Goal: Check status: Check status

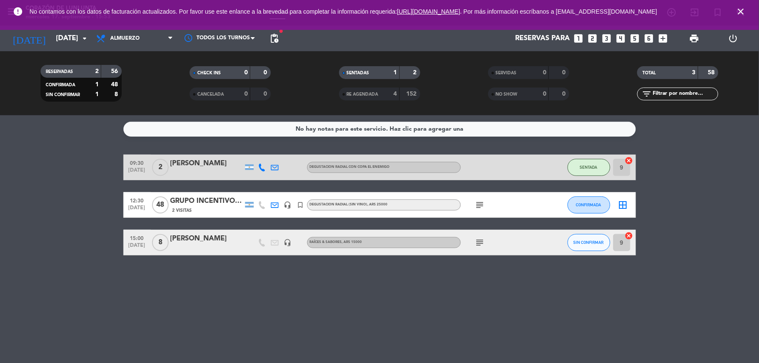
click at [744, 17] on icon "close" at bounding box center [741, 11] width 10 height 10
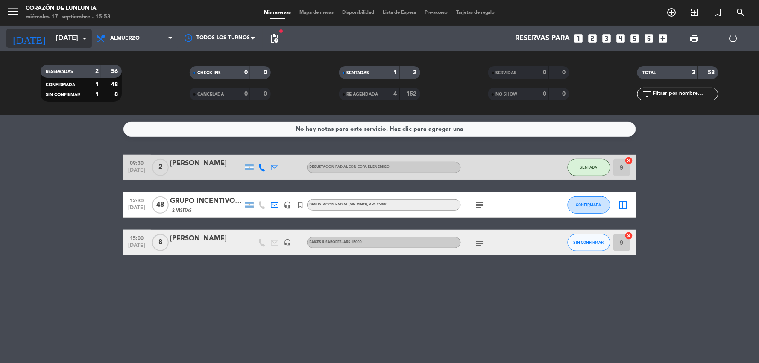
click at [60, 42] on input "[DATE]" at bounding box center [97, 38] width 91 height 17
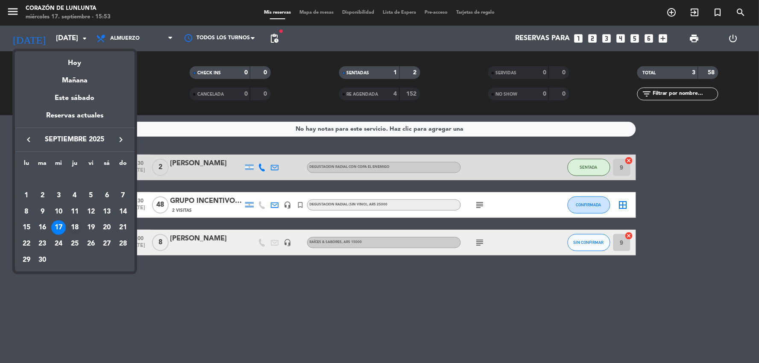
click at [79, 234] on td "18" at bounding box center [75, 228] width 16 height 16
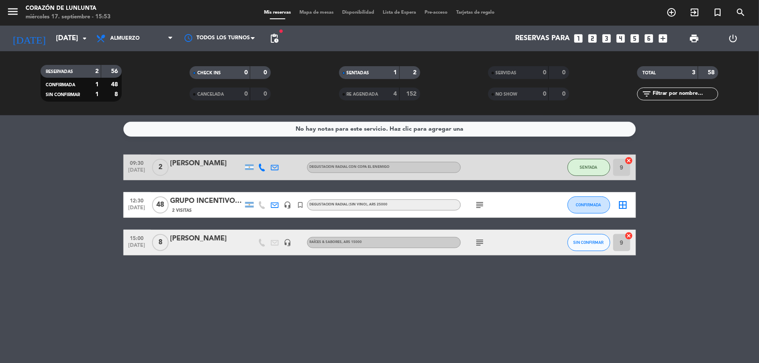
type input "[DEMOGRAPHIC_DATA][DATE]"
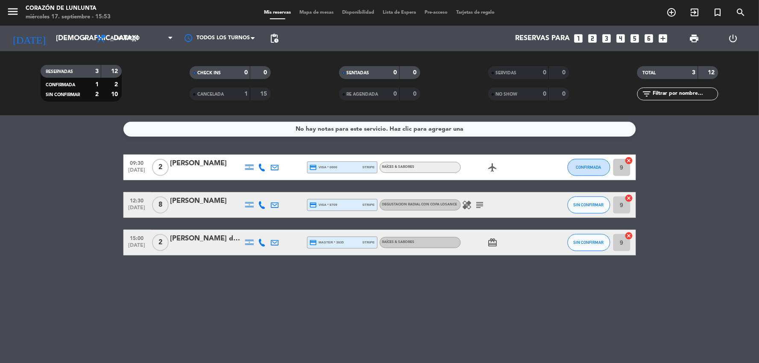
click at [482, 205] on icon "subject" at bounding box center [480, 205] width 10 height 10
click at [467, 200] on icon "healing" at bounding box center [467, 205] width 10 height 10
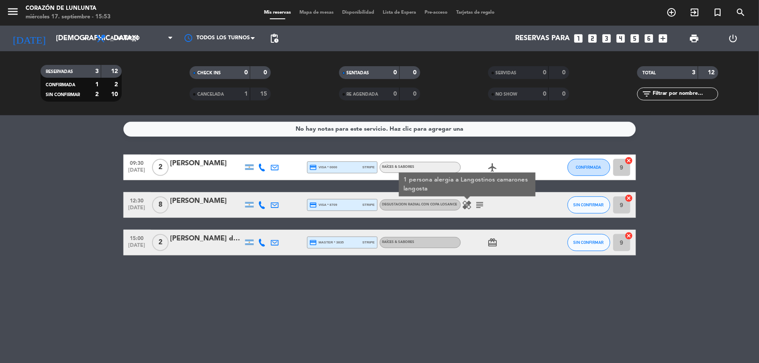
click at [702, 212] on bookings-row "09:30 [DATE] 2 [PERSON_NAME] credit_card visa * 0000 stripe RAÍCES & SABORES ai…" at bounding box center [379, 205] width 759 height 101
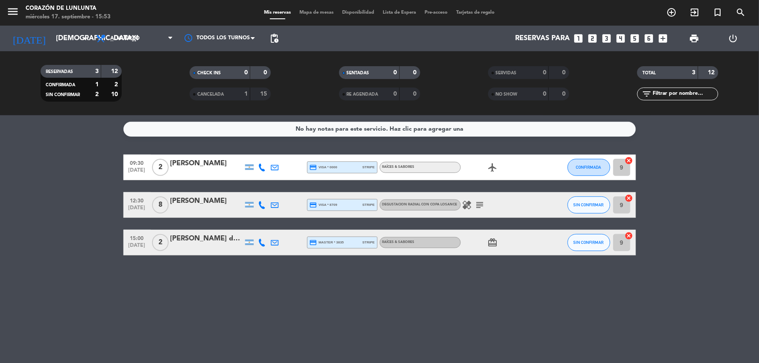
drag, startPoint x: 704, startPoint y: 217, endPoint x: 695, endPoint y: 188, distance: 29.5
drag, startPoint x: 695, startPoint y: 188, endPoint x: 722, endPoint y: 244, distance: 61.5
click at [698, 249] on bookings-row "09:30 [DATE] 2 [PERSON_NAME] credit_card visa * 0000 stripe RAÍCES & SABORES ai…" at bounding box center [379, 205] width 759 height 101
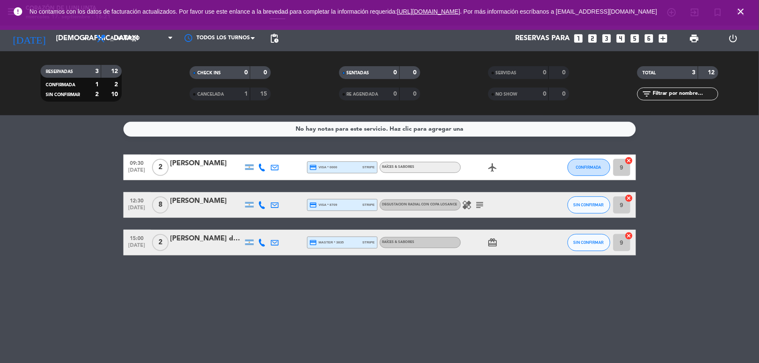
click at [692, 249] on bookings-row "09:30 [DATE] 2 [PERSON_NAME] credit_card visa * 0000 stripe RAÍCES & SABORES ai…" at bounding box center [379, 205] width 759 height 101
click at [744, 15] on icon "close" at bounding box center [741, 11] width 10 height 10
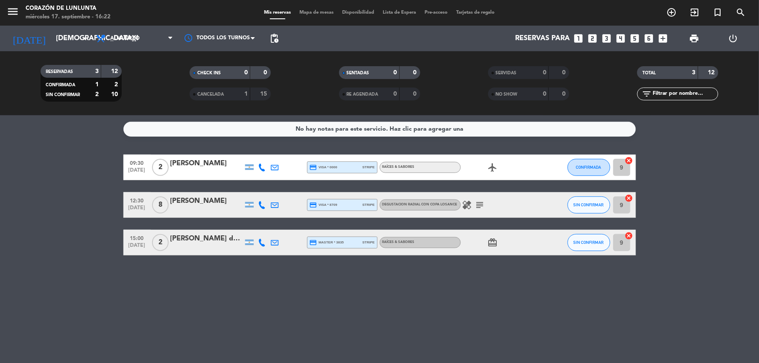
click at [673, 272] on div "No hay notas para este servicio. Haz clic para agregar una 09:30 [DATE] 2 [PERS…" at bounding box center [379, 239] width 759 height 248
click at [476, 208] on icon "subject" at bounding box center [480, 205] width 10 height 10
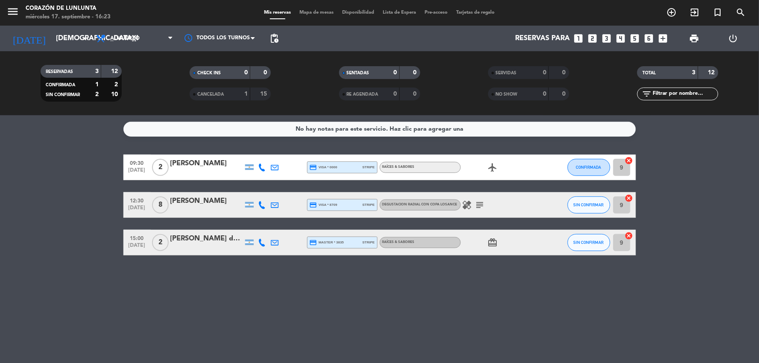
click at [97, 266] on div "No hay notas para este servicio. Haz clic para agregar una 09:30 [DATE] 2 [PERS…" at bounding box center [379, 239] width 759 height 248
click at [729, 216] on bookings-row "09:30 [DATE] 2 [PERSON_NAME] credit_card visa * 0000 stripe RAÍCES & SABORES ai…" at bounding box center [379, 205] width 759 height 101
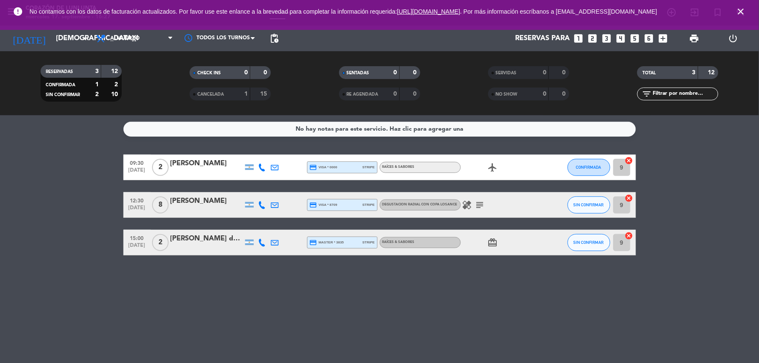
click at [66, 239] on bookings-row "09:30 [DATE] 2 [PERSON_NAME] credit_card visa * 0000 stripe RAÍCES & SABORES ai…" at bounding box center [379, 205] width 759 height 101
click at [740, 16] on icon "close" at bounding box center [741, 11] width 10 height 10
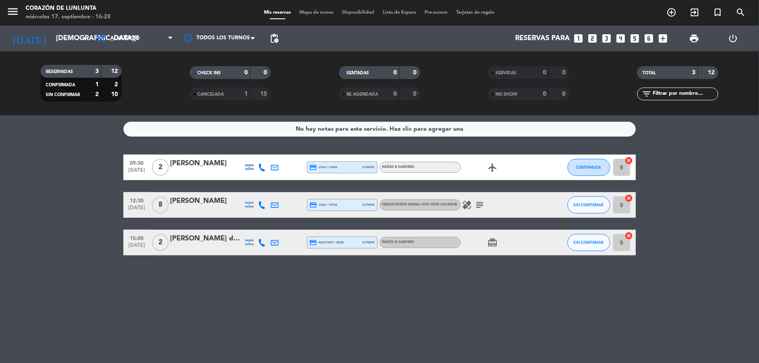
click at [493, 170] on icon "airplanemode_active" at bounding box center [493, 167] width 10 height 10
click at [482, 202] on icon "subject" at bounding box center [480, 205] width 10 height 10
click at [494, 246] on icon "card_giftcard" at bounding box center [493, 242] width 10 height 10
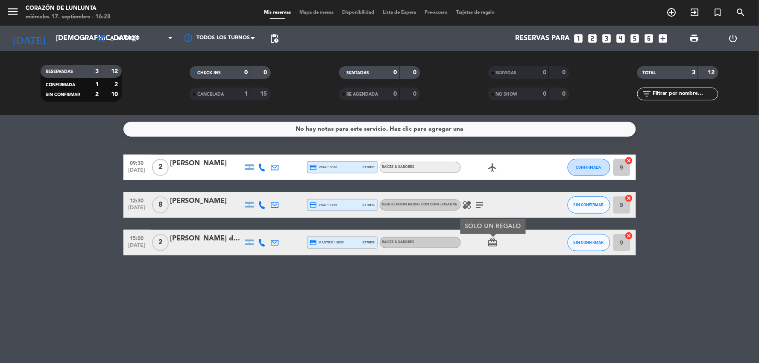
click at [494, 246] on icon "card_giftcard" at bounding box center [493, 242] width 10 height 10
click at [468, 208] on icon "healing" at bounding box center [467, 205] width 10 height 10
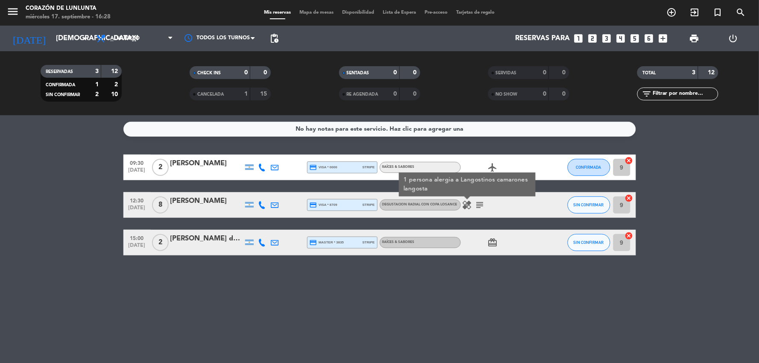
click at [468, 208] on icon "healing" at bounding box center [467, 205] width 10 height 10
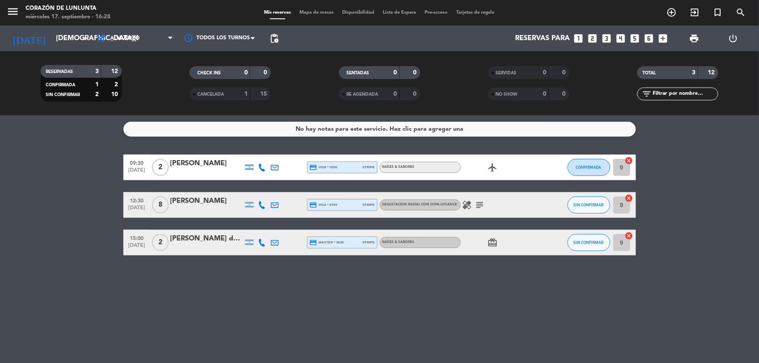
click at [670, 262] on div "No hay notas para este servicio. Haz clic para agregar una 09:30 [DATE] 2 [PERS…" at bounding box center [379, 239] width 759 height 248
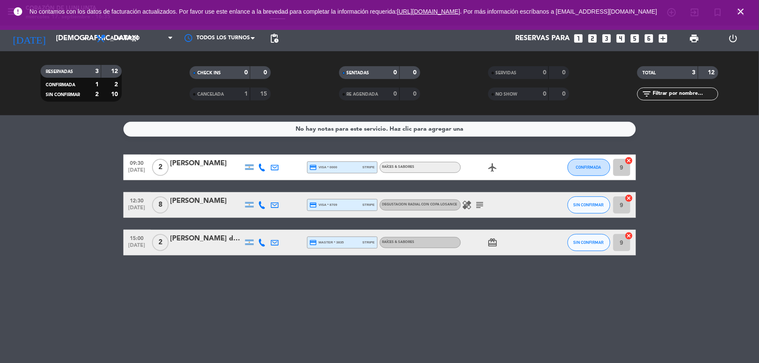
click at [740, 15] on icon "close" at bounding box center [741, 11] width 10 height 10
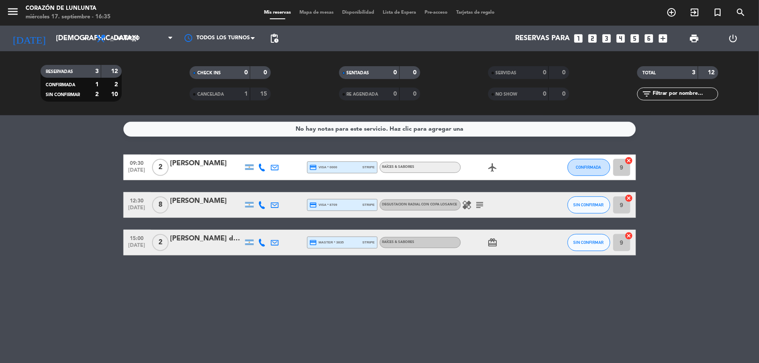
click at [701, 141] on div "No hay notas para este servicio. Haz clic para agregar una 09:30 [DATE] 2 [PERS…" at bounding box center [379, 239] width 759 height 248
